Goal: Find specific page/section: Find specific page/section

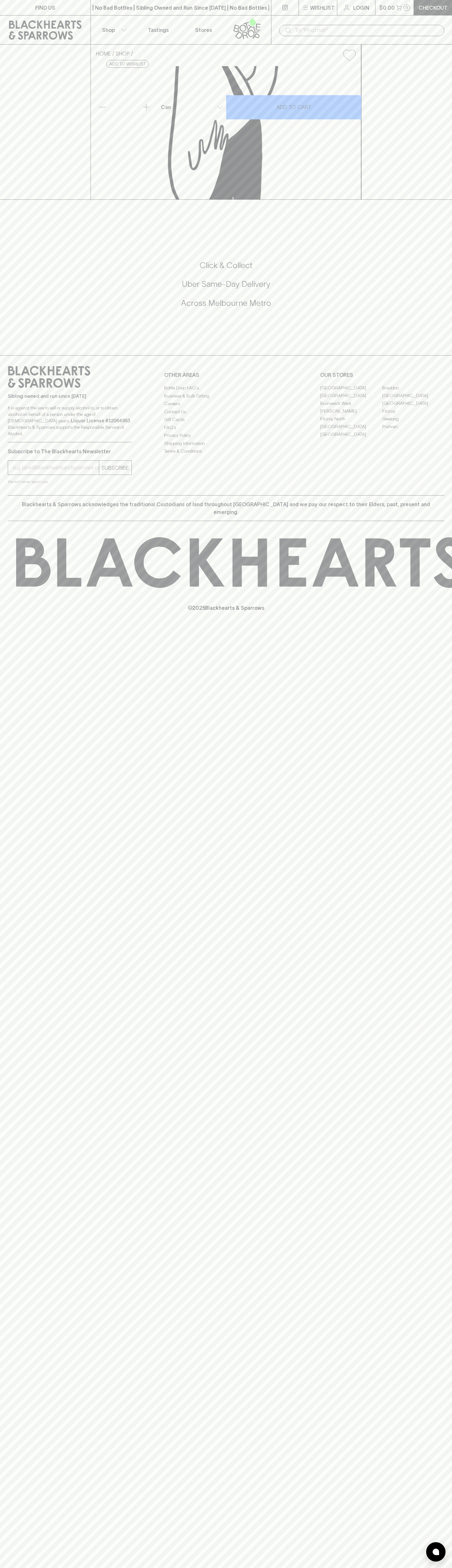
click at [340, 20] on div "​" at bounding box center [361, 30] width 181 height 29
click at [433, 1158] on div "FIND US | No Bad Bottles | Sibling Owned and Run Since [DATE] | No Bad Bottles …" at bounding box center [226, 784] width 452 height 1568
click at [417, 1567] on html "FIND US | No Bad Bottles | Sibling Owned and Run Since [DATE] | No Bad Bottles …" at bounding box center [226, 784] width 452 height 1568
click at [2, 416] on div "FIND US | No Bad Bottles | Sibling Owned and Run Since [DATE] | No Bad Bottles …" at bounding box center [226, 784] width 452 height 1568
click at [413, 391] on link "Braddon" at bounding box center [413, 388] width 62 height 8
